Goal: Entertainment & Leisure: Consume media (video, audio)

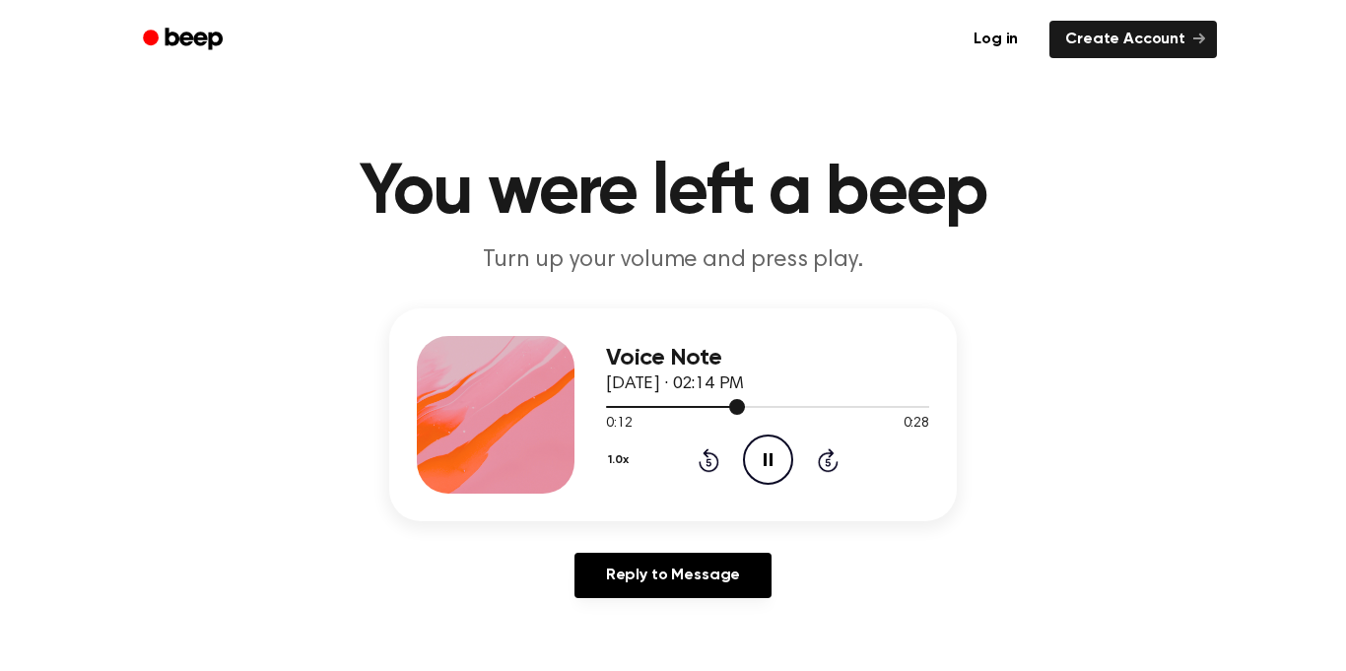
click at [611, 404] on div at bounding box center [767, 406] width 323 height 16
click at [589, 404] on div "Voice Note September 28, 2025 · 02:14 PM 0:10 0:28 Your browser does not suppor…" at bounding box center [673, 414] width 568 height 213
click at [607, 406] on div at bounding box center [672, 407] width 132 height 2
click at [774, 464] on icon "Play Audio" at bounding box center [768, 460] width 50 height 50
click at [606, 407] on div at bounding box center [678, 407] width 145 height 2
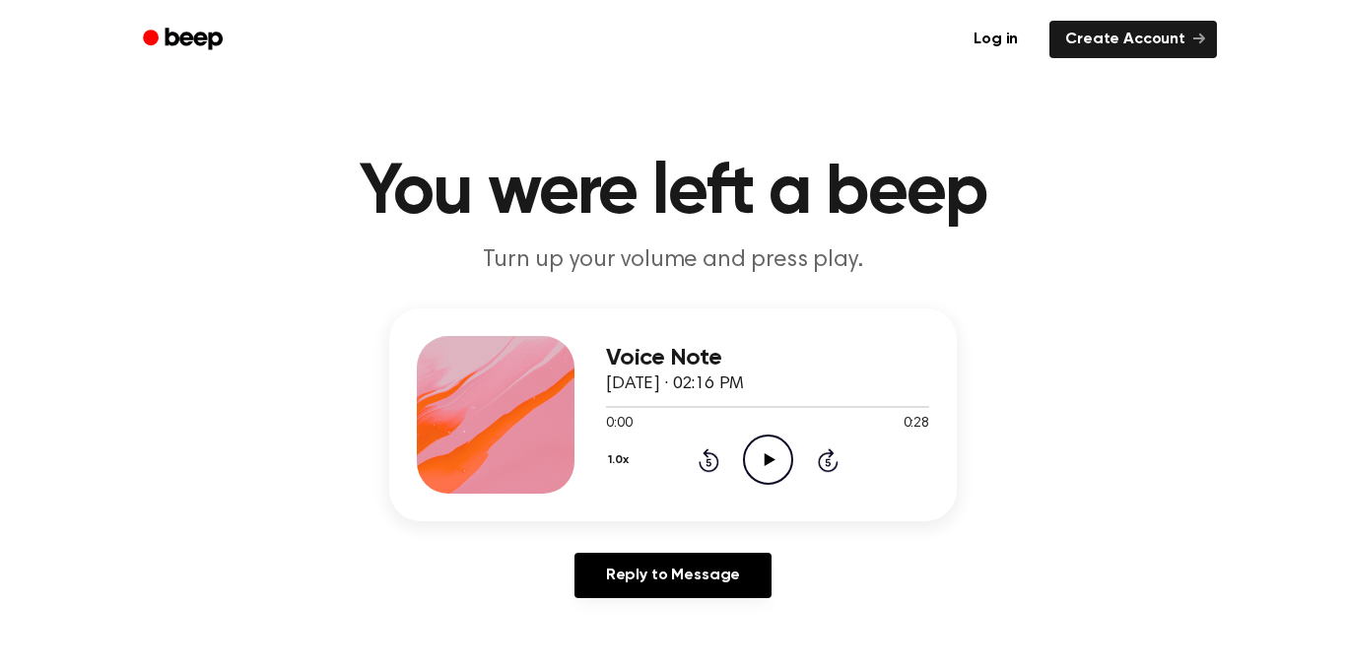
click at [761, 452] on icon "Play Audio" at bounding box center [768, 460] width 50 height 50
click at [782, 458] on icon "Play Audio" at bounding box center [768, 460] width 50 height 50
click at [779, 468] on icon "Play Audio" at bounding box center [768, 460] width 50 height 50
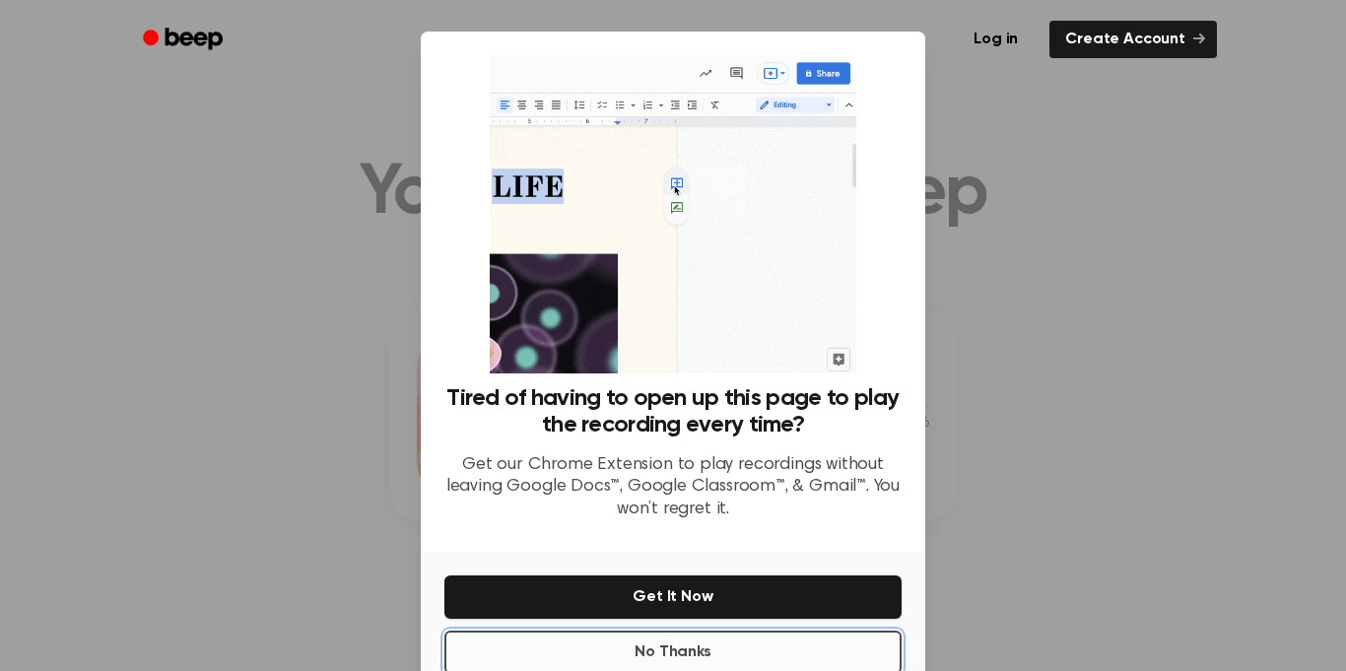
click at [862, 658] on button "No Thanks" at bounding box center [672, 652] width 457 height 43
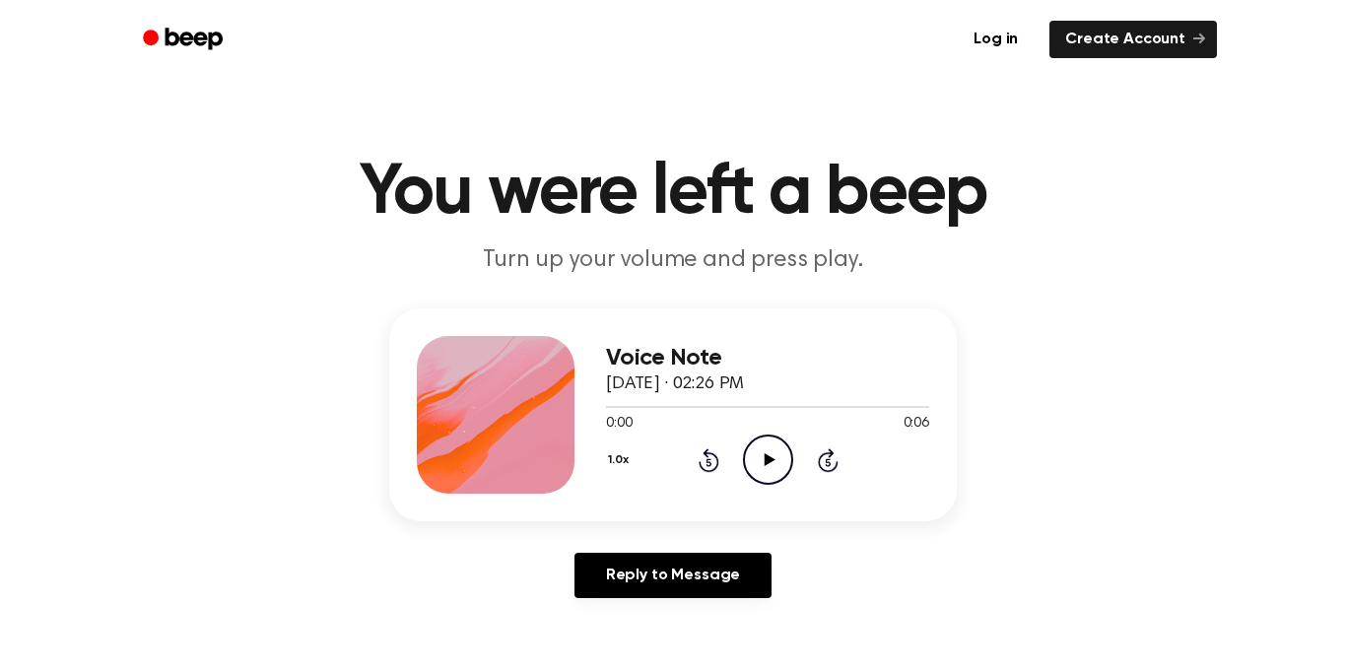
click at [763, 453] on icon "Play Audio" at bounding box center [768, 460] width 50 height 50
click at [788, 470] on circle at bounding box center [768, 460] width 48 height 48
click at [752, 448] on icon "Play Audio" at bounding box center [768, 460] width 50 height 50
click at [707, 388] on span "[DATE] · 02:28 PM" at bounding box center [675, 384] width 138 height 18
click at [766, 484] on circle at bounding box center [768, 460] width 48 height 48
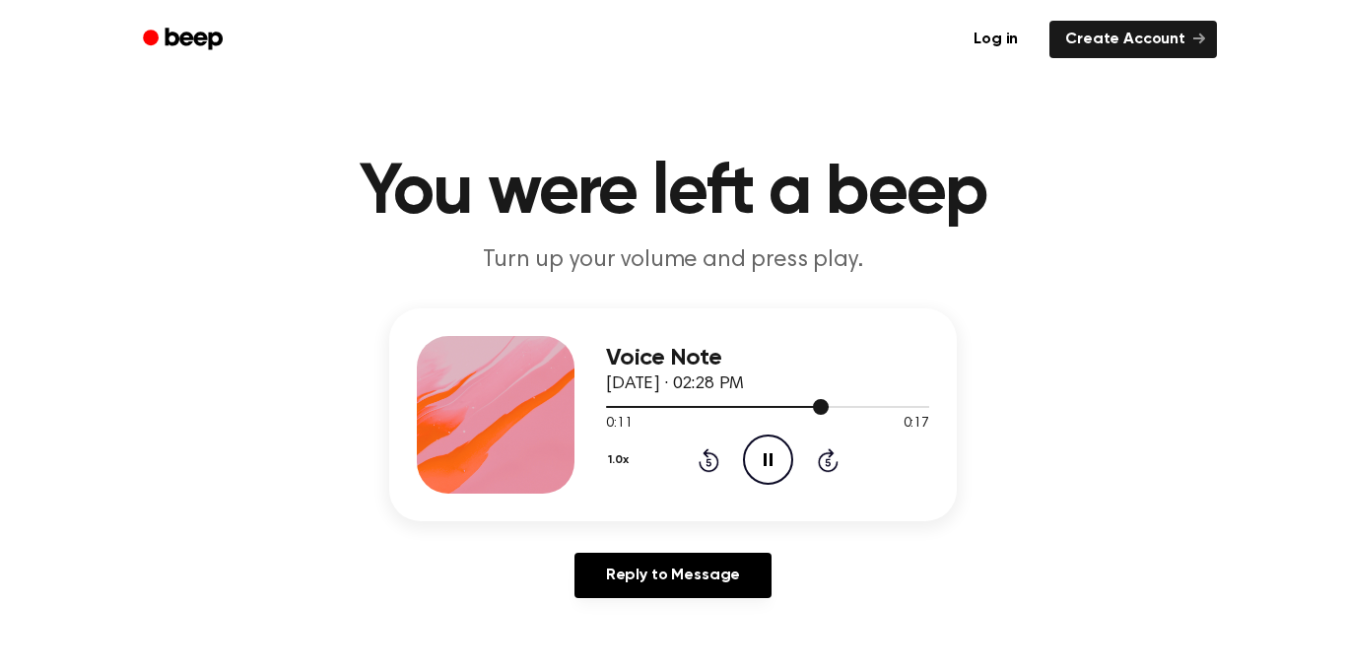
click at [608, 406] on div at bounding box center [767, 407] width 323 height 2
click at [767, 462] on icon at bounding box center [769, 459] width 11 height 13
